Goal: Register for event/course

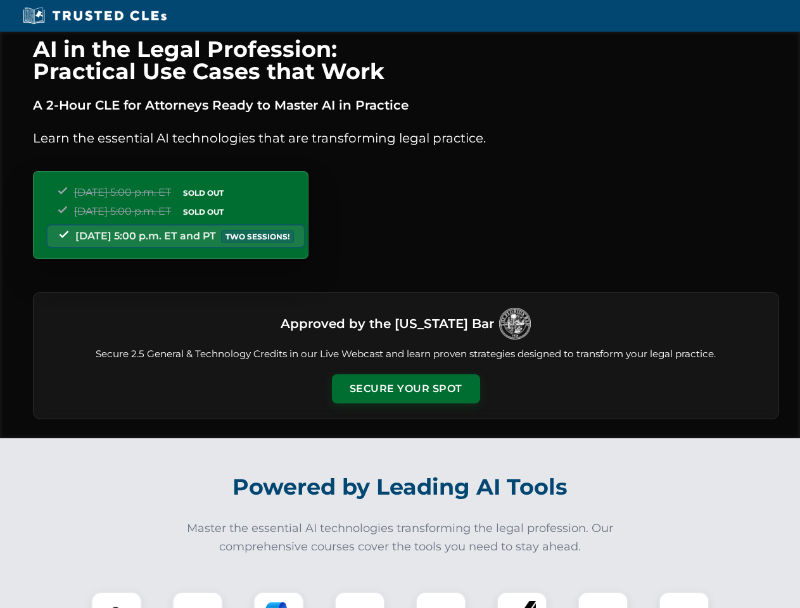
click at [405, 389] on button "Secure Your Spot" at bounding box center [406, 388] width 148 height 29
click at [117, 600] on img at bounding box center [116, 617] width 37 height 37
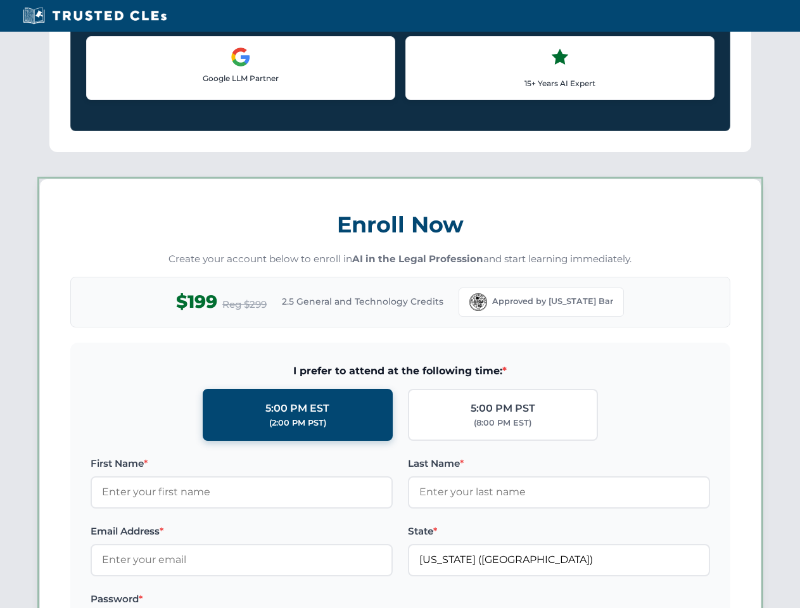
click at [279, 600] on label "Password *" at bounding box center [242, 599] width 302 height 15
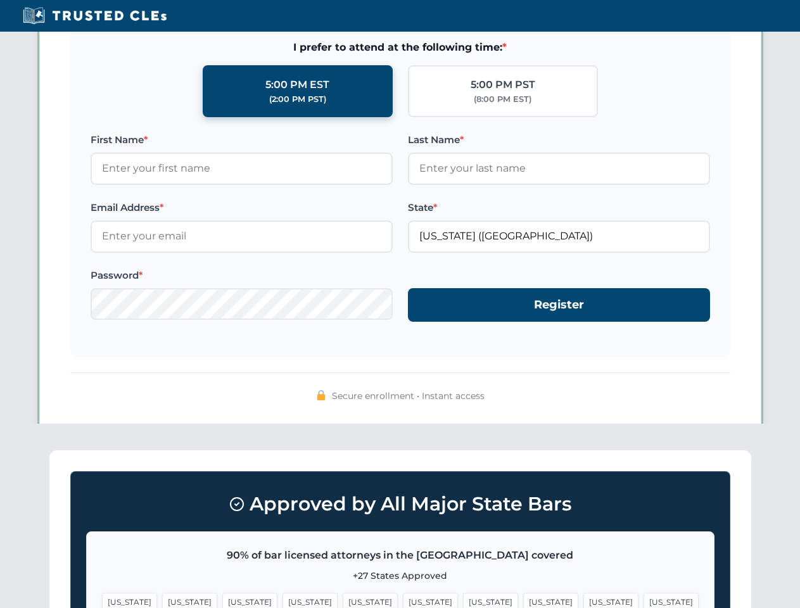
click at [584, 600] on span "[US_STATE]" at bounding box center [611, 602] width 55 height 18
